Goal: Task Accomplishment & Management: Manage account settings

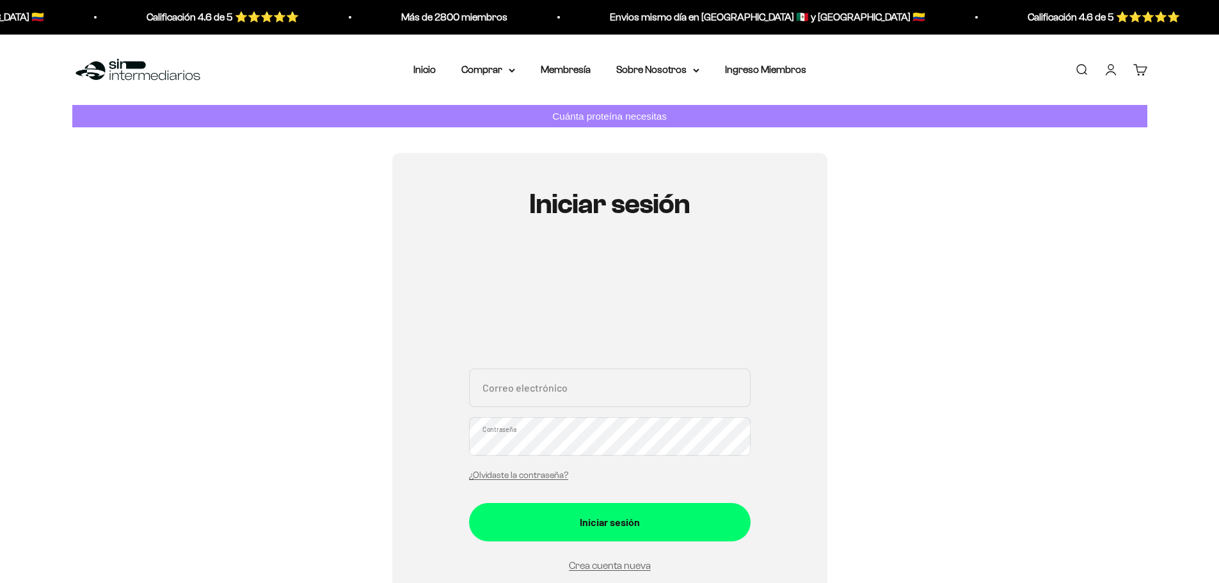
click at [602, 390] on input "Correo electrónico" at bounding box center [610, 388] width 282 height 38
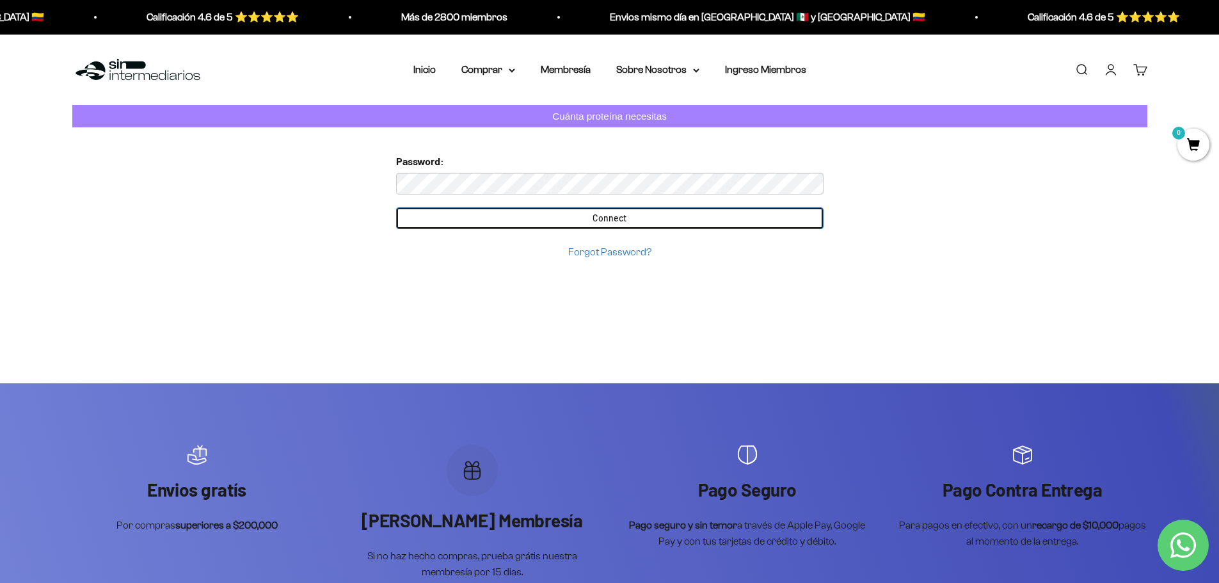
click at [625, 221] on input "Connect" at bounding box center [609, 218] width 427 height 22
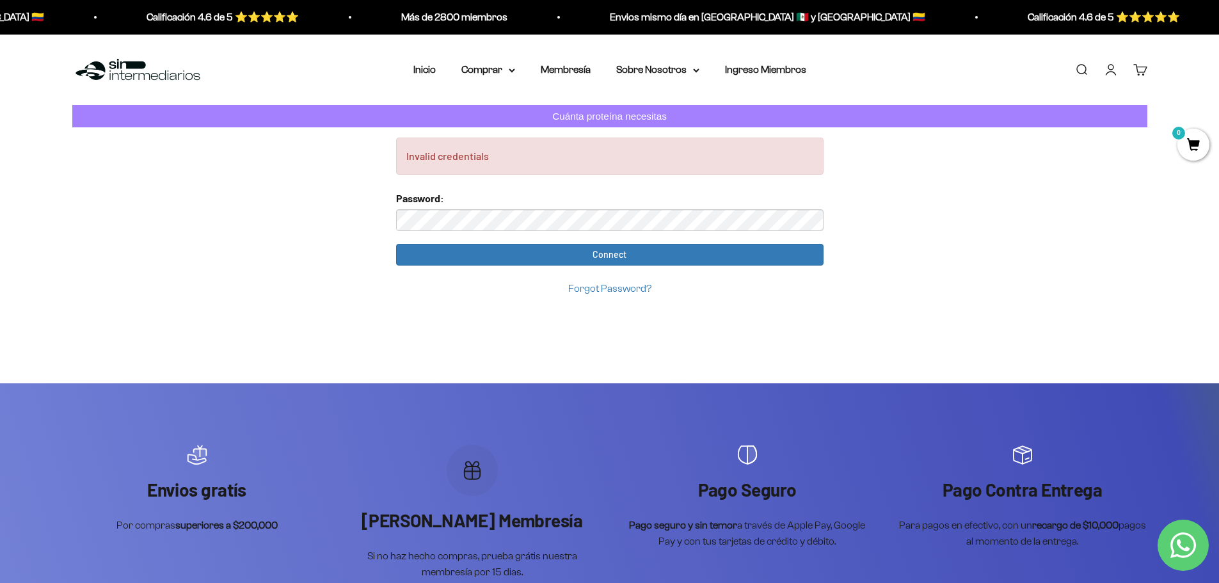
click at [1109, 65] on link "Iniciar sesión" at bounding box center [1111, 70] width 14 height 14
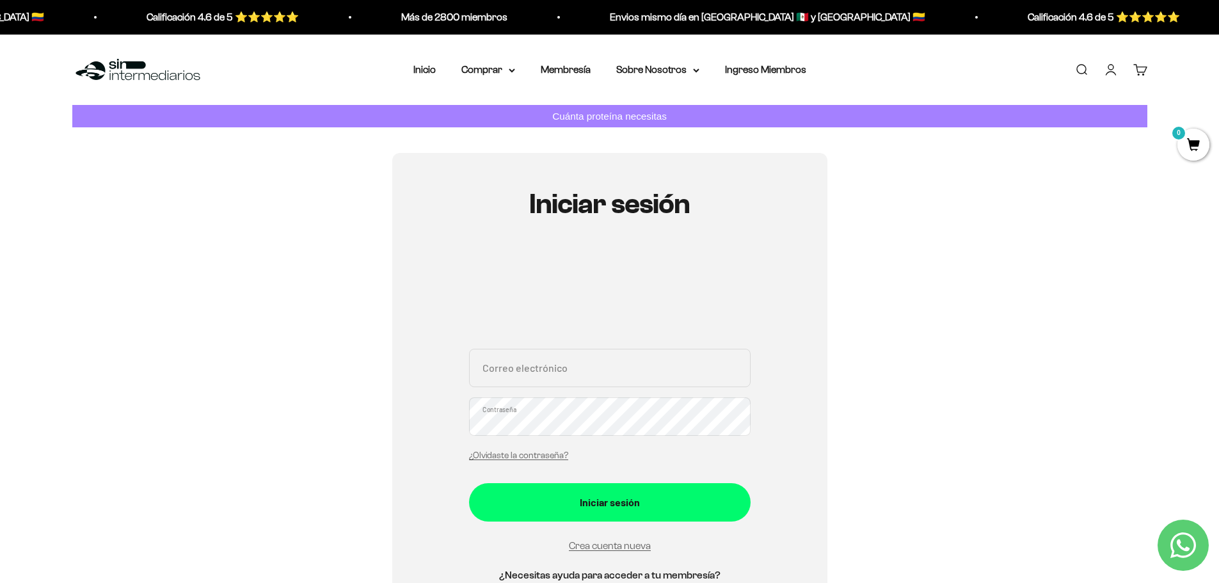
click at [610, 362] on input "Correo electrónico" at bounding box center [610, 368] width 282 height 38
type input "[EMAIL_ADDRESS][DOMAIN_NAME]"
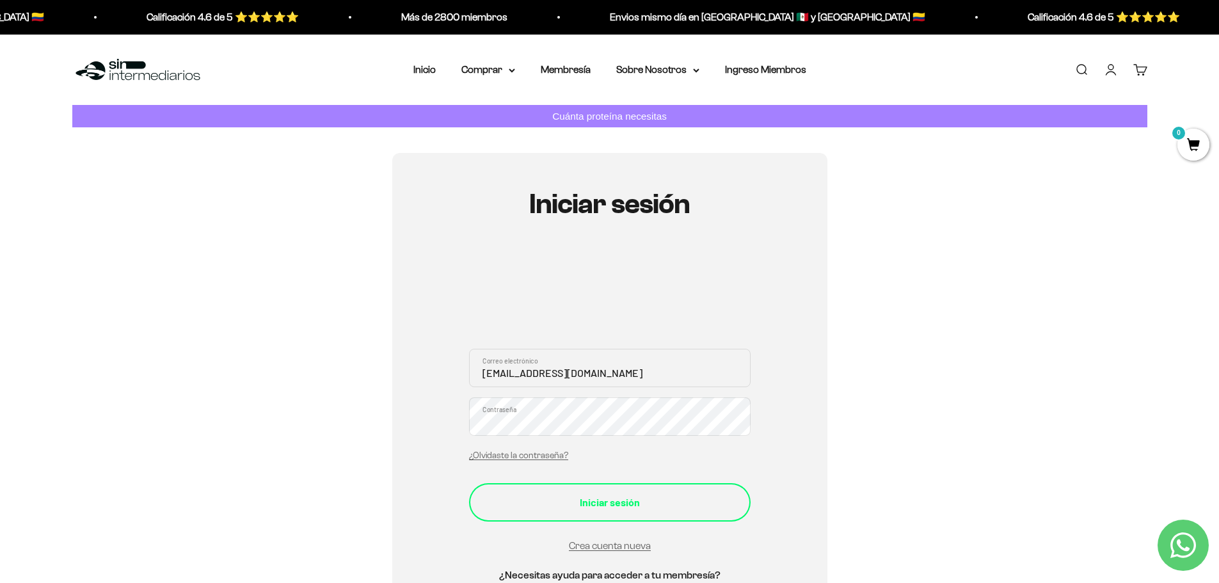
click at [575, 502] on div "Iniciar sesión" at bounding box center [610, 502] width 230 height 17
